Goal: Complete application form

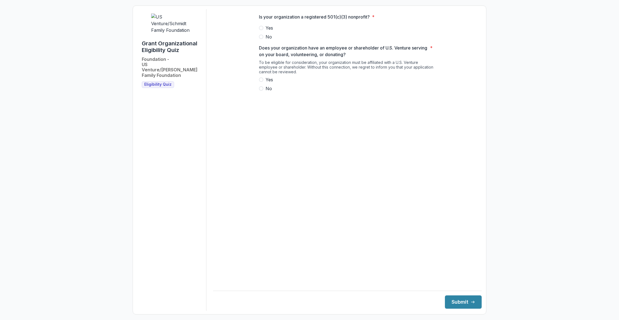
click at [260, 30] on span at bounding box center [261, 28] width 4 height 4
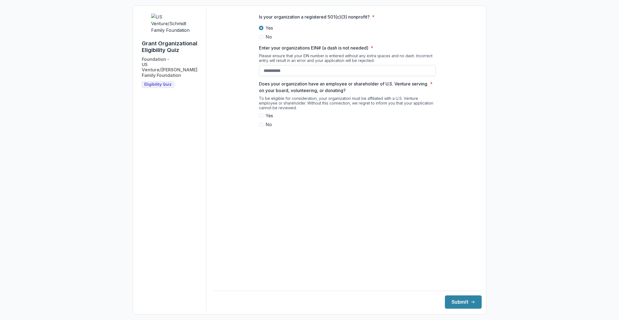
click at [267, 76] on input "Enter your organizations EIN# (a dash is not needed) *" at bounding box center [347, 70] width 177 height 11
type input "**********"
click at [306, 112] on div "To be eligible for consideration, your organization must be affiliated with a U…" at bounding box center [347, 104] width 177 height 16
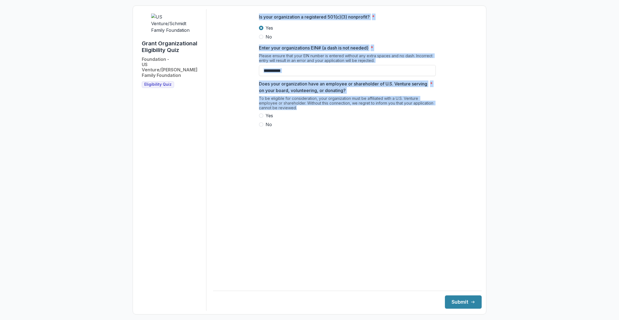
drag, startPoint x: 298, startPoint y: 114, endPoint x: 254, endPoint y: 17, distance: 106.6
click at [254, 17] on div "**********" at bounding box center [347, 72] width 268 height 127
copy div "Is your organization a registered 501(c)(3) nonprofit? * Yes No Enter your orga…"
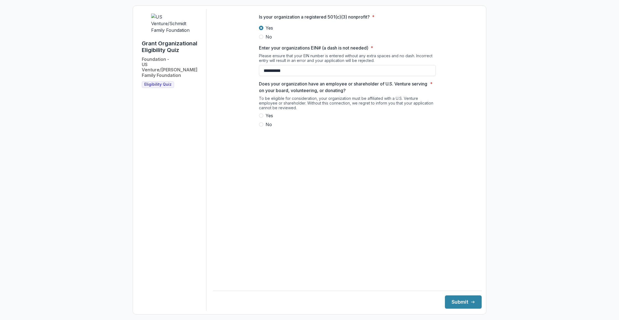
click at [143, 40] on h1 "Grant Organizational Eligibility Quiz" at bounding box center [172, 46] width 60 height 13
drag, startPoint x: 142, startPoint y: 37, endPoint x: 167, endPoint y: 66, distance: 38.3
click at [167, 66] on div "Grant Organizational Eligibility Quiz Foundation - US Venture/[PERSON_NAME] Fam…" at bounding box center [172, 64] width 60 height 48
copy div "Grant Organizational Eligibility Quiz Foundation - US Venture/[PERSON_NAME] Fam…"
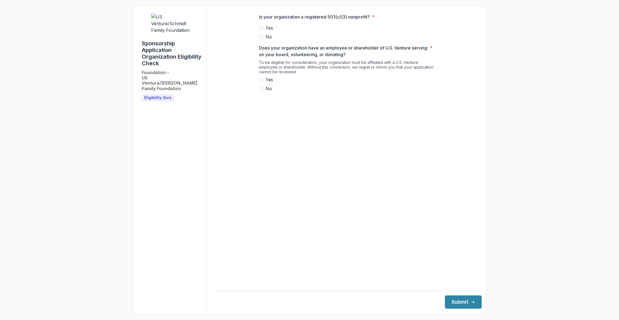
click at [261, 30] on span at bounding box center [261, 28] width 4 height 4
